Goal: Navigation & Orientation: Find specific page/section

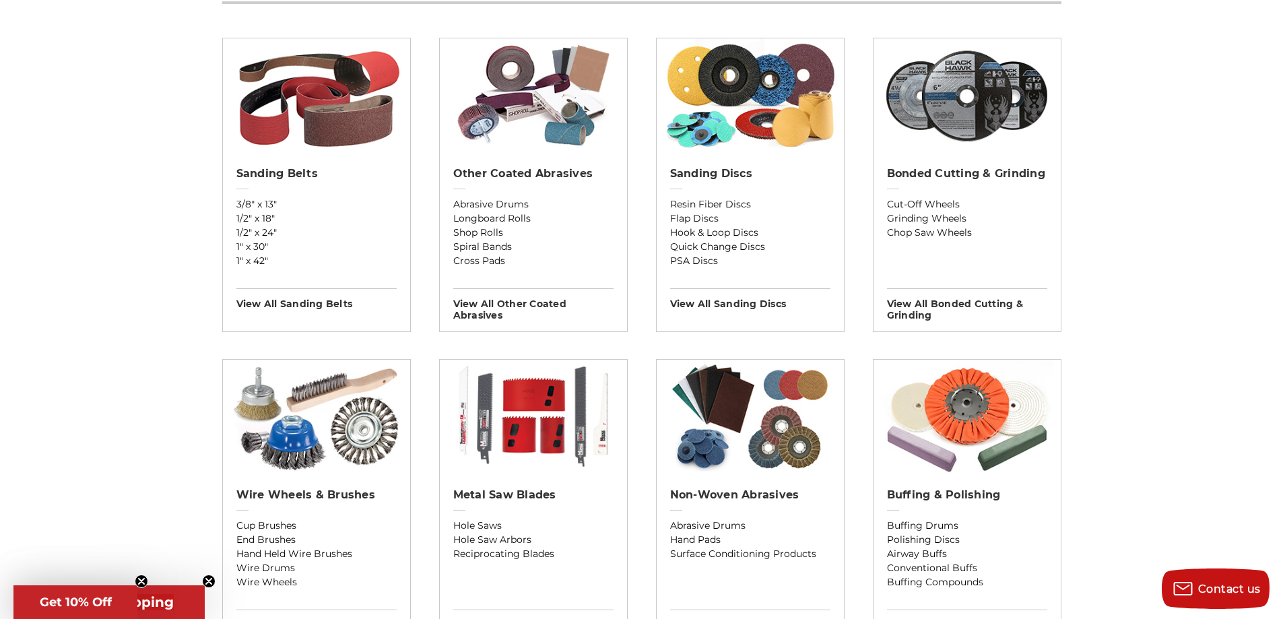
scroll to position [471, 0]
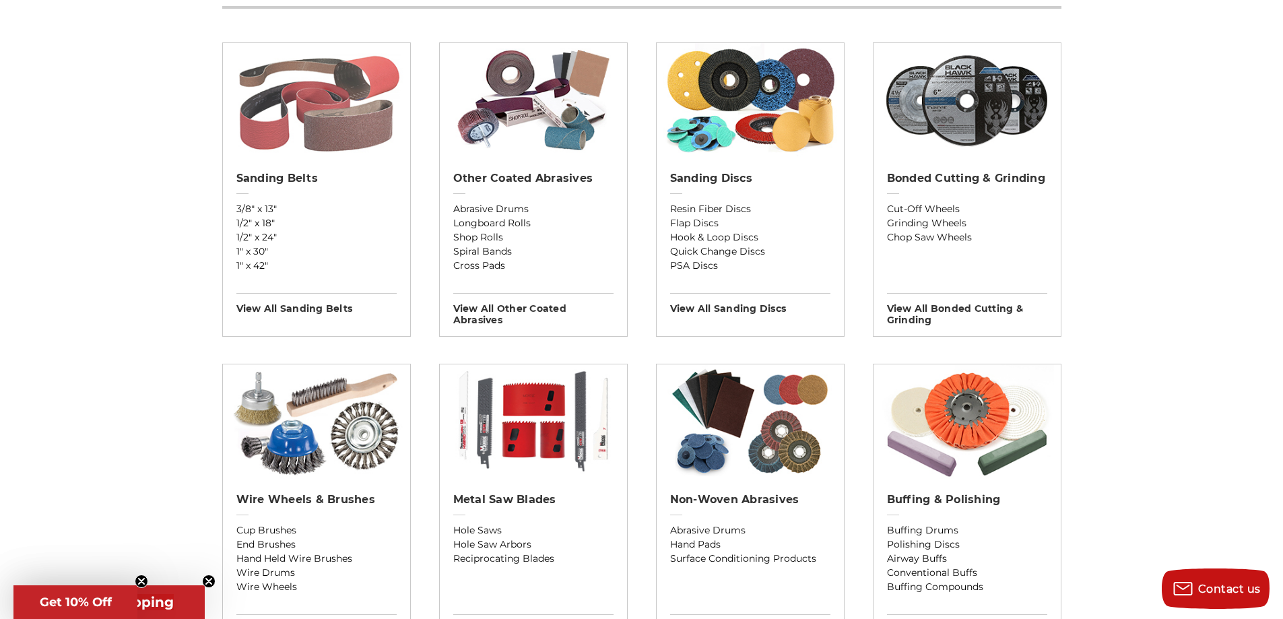
click at [300, 84] on img at bounding box center [316, 100] width 174 height 115
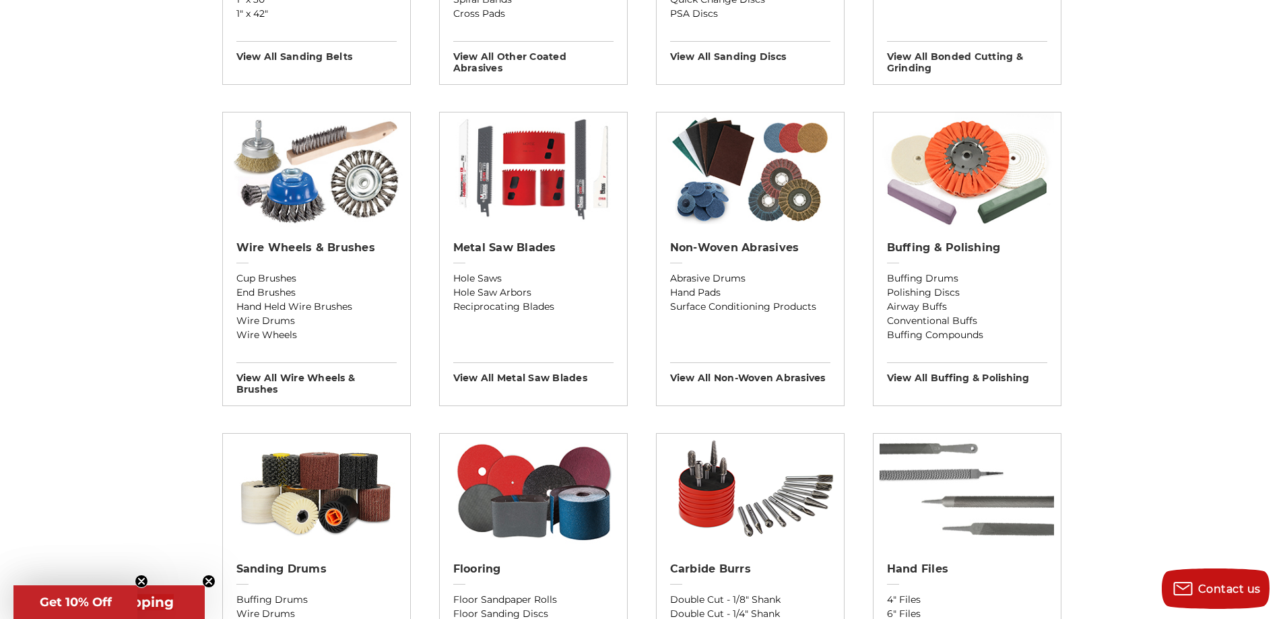
scroll to position [471, 0]
